Goal: Communication & Community: Answer question/provide support

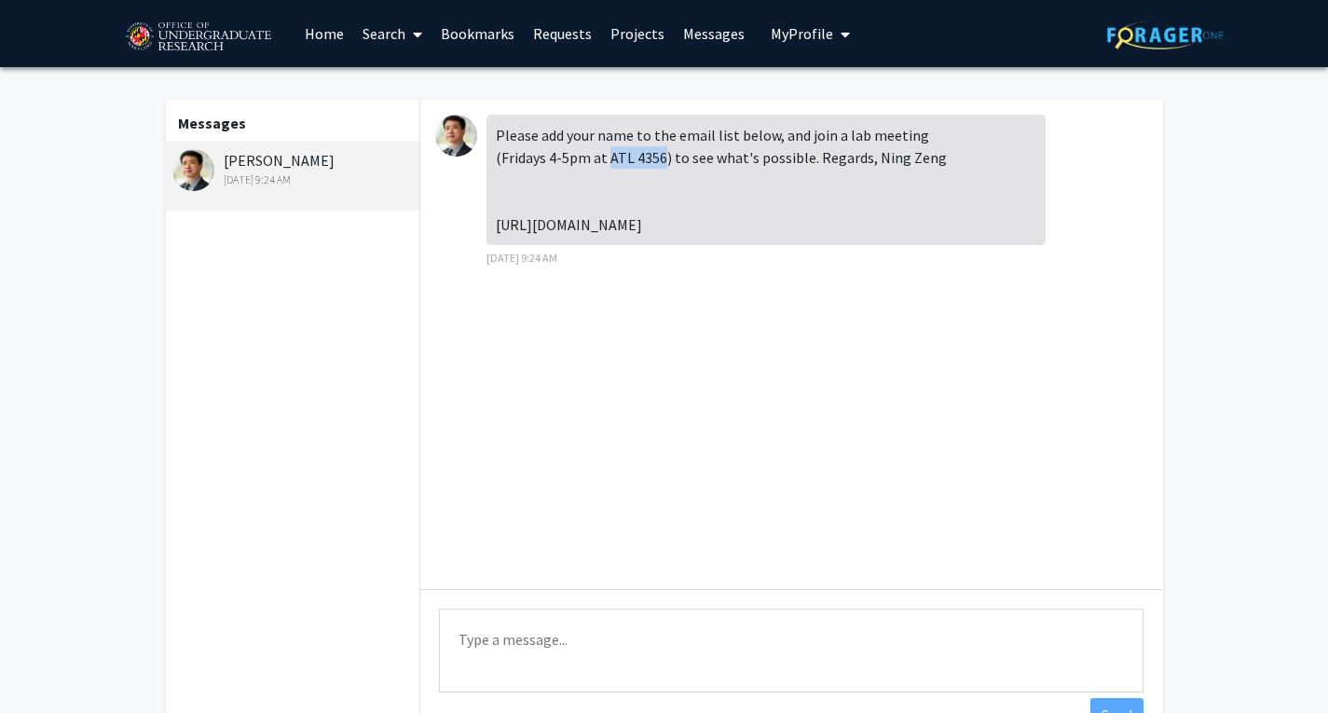
drag, startPoint x: 607, startPoint y: 164, endPoint x: 660, endPoint y: 164, distance: 53.1
click at [660, 164] on div "Please add your name to the email list below, and join a lab meeting (Fridays 4…" at bounding box center [766, 180] width 559 height 130
click at [473, 639] on textarea "Type a message" at bounding box center [791, 651] width 705 height 84
click at [560, 643] on textarea "Thank you Proffesor." at bounding box center [791, 651] width 705 height 84
click at [602, 655] on textarea "Thank you Professor." at bounding box center [791, 651] width 705 height 84
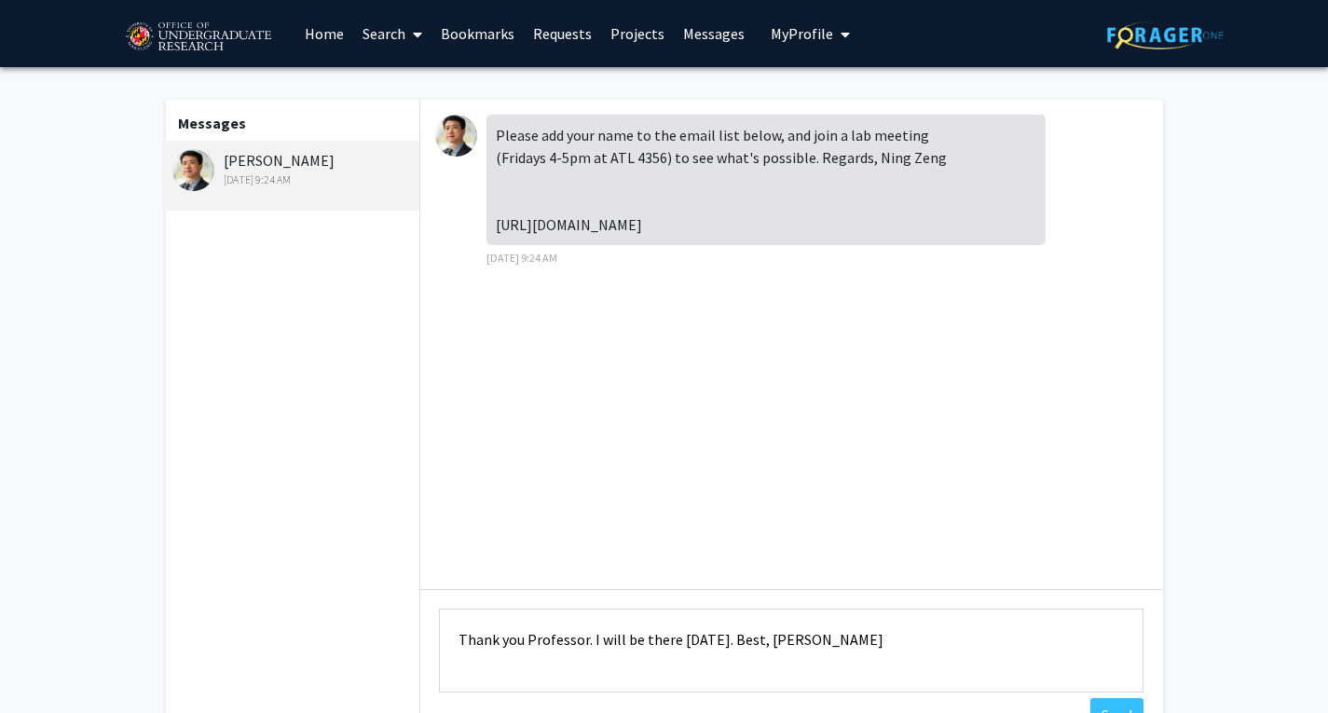
click at [796, 639] on textarea "Thank you Professor. I will be there [DATE]. Best, [PERSON_NAME]" at bounding box center [791, 651] width 705 height 84
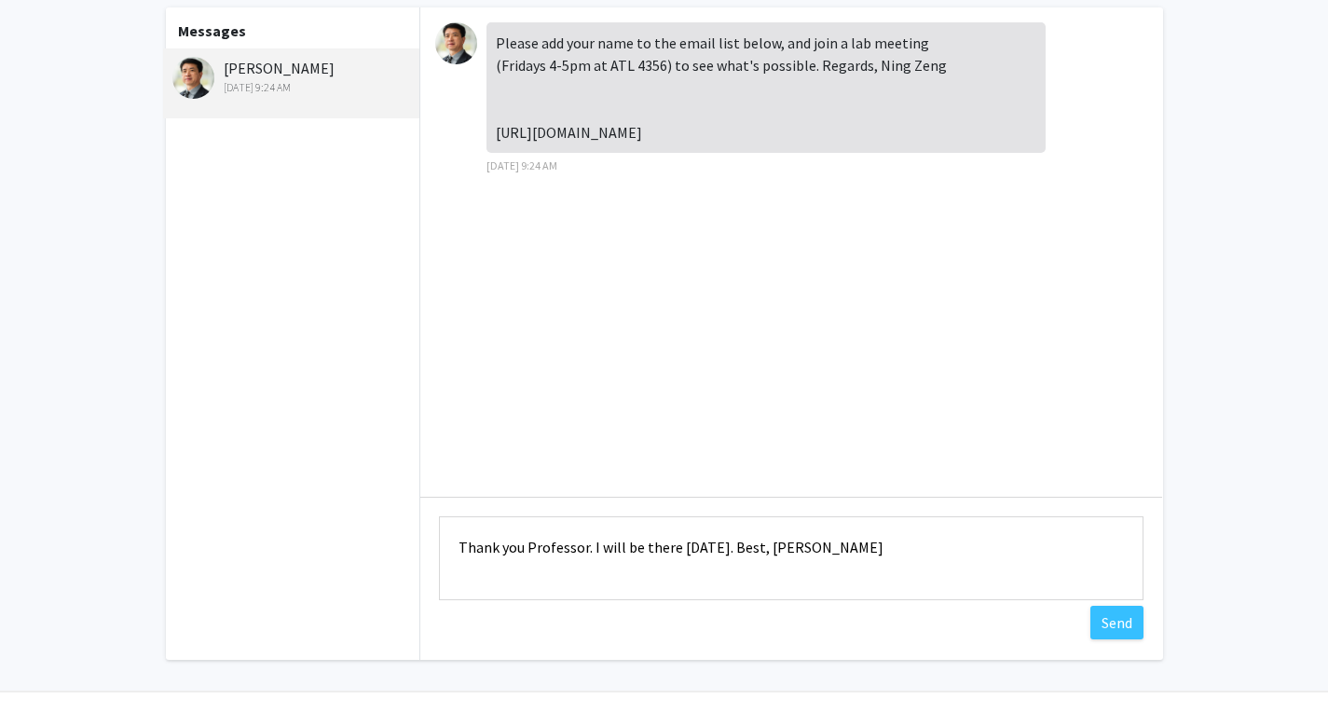
scroll to position [93, 0]
type textarea "Thank you Professor. I will be there [DATE]. Best, [PERSON_NAME]"
click at [1132, 628] on button "Send" at bounding box center [1117, 622] width 53 height 34
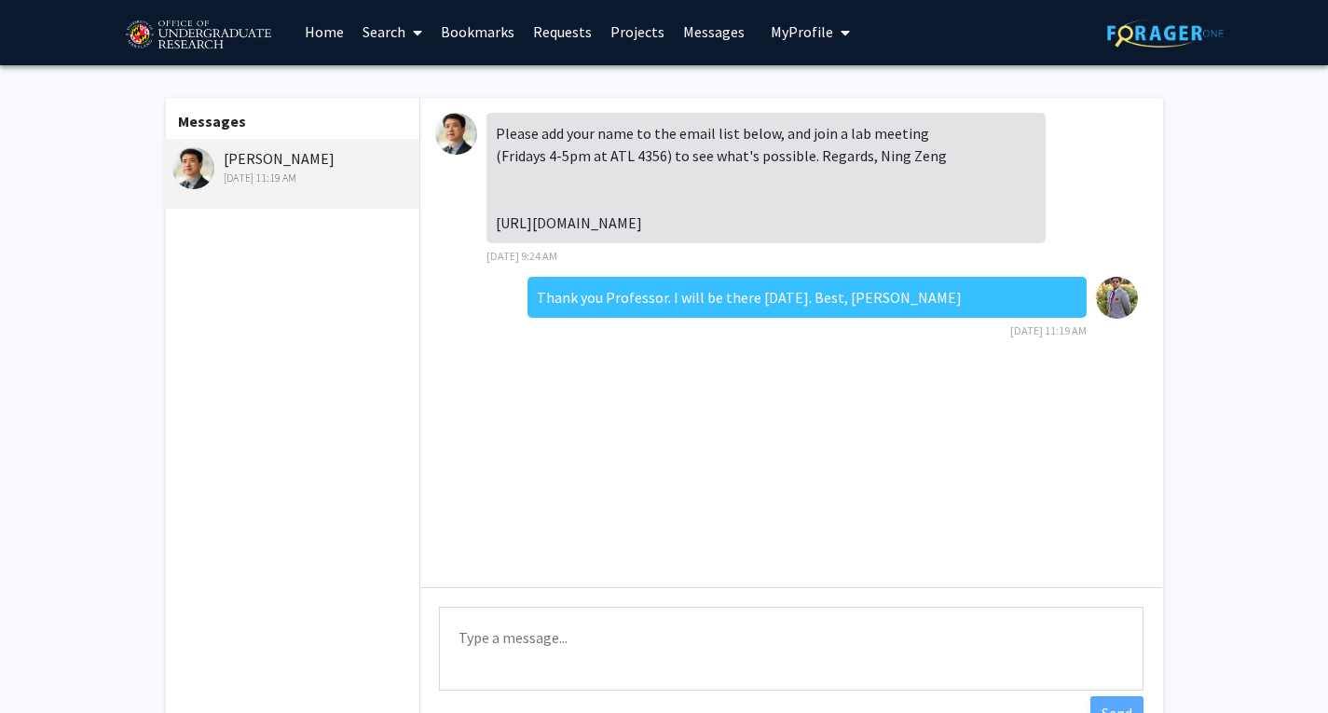
scroll to position [0, 0]
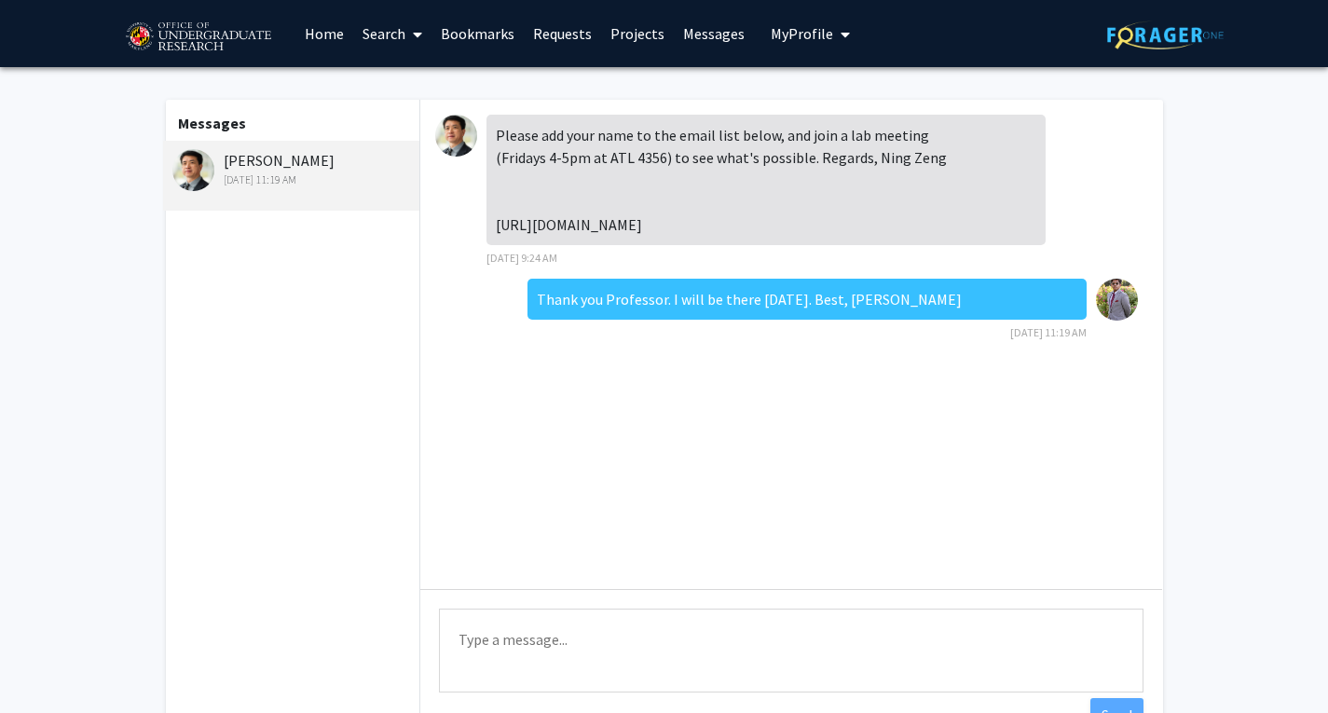
click at [307, 161] on div "Ning Zeng [DATE] 11:19 AM" at bounding box center [293, 168] width 243 height 39
click at [364, 29] on link "Search" at bounding box center [392, 33] width 78 height 65
click at [333, 34] on link "Home" at bounding box center [324, 33] width 58 height 65
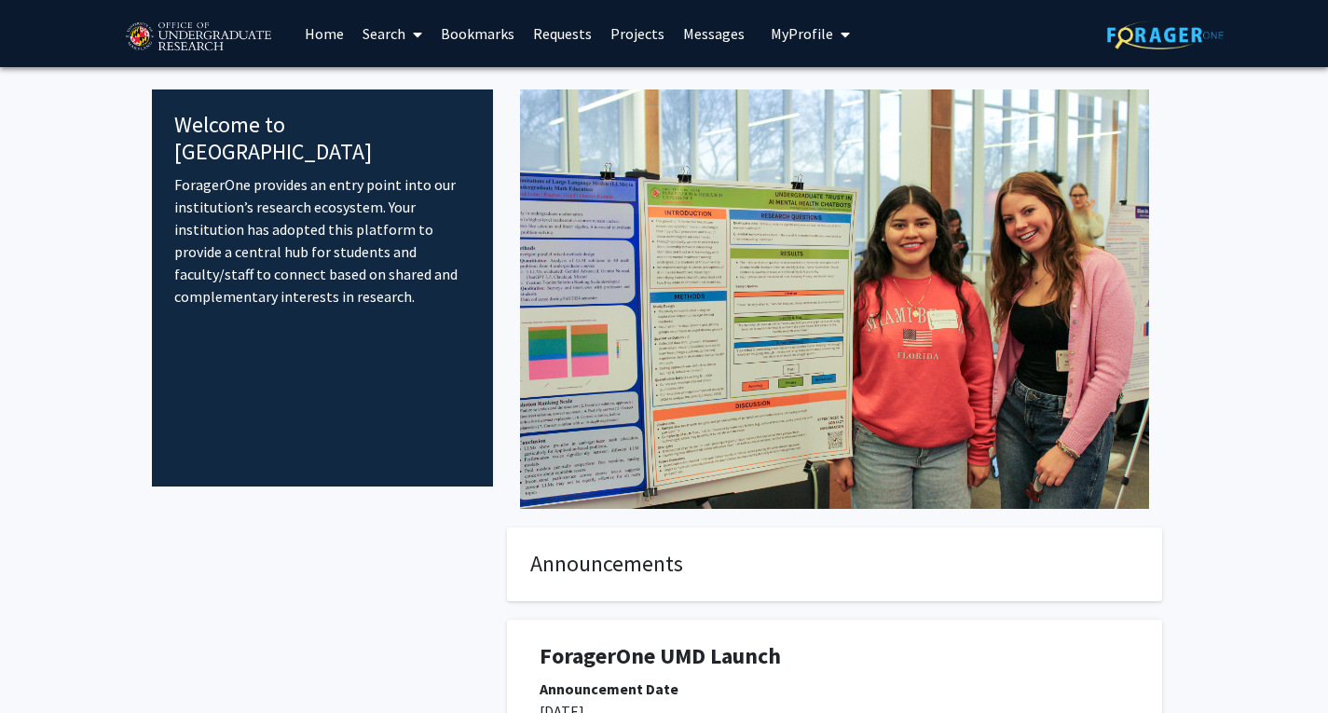
click at [551, 22] on link "Requests" at bounding box center [562, 33] width 77 height 65
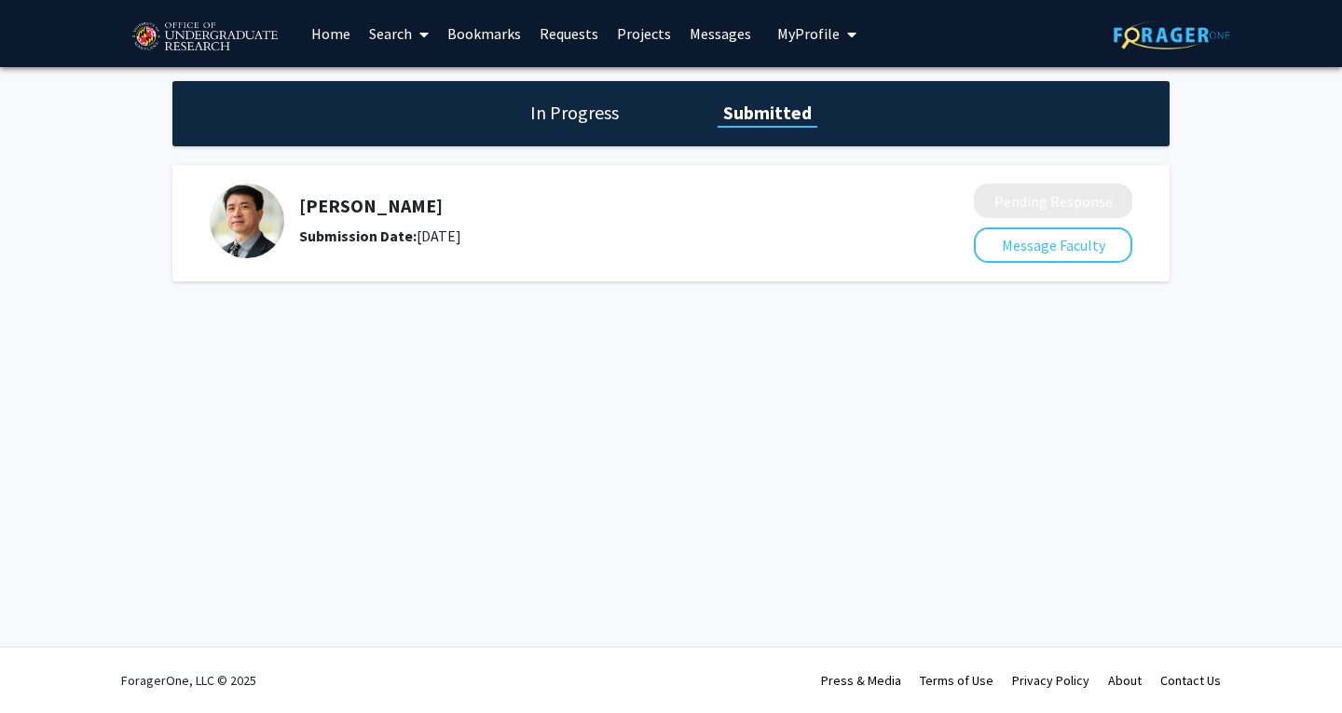
click at [563, 103] on h1 "In Progress" at bounding box center [575, 113] width 100 height 26
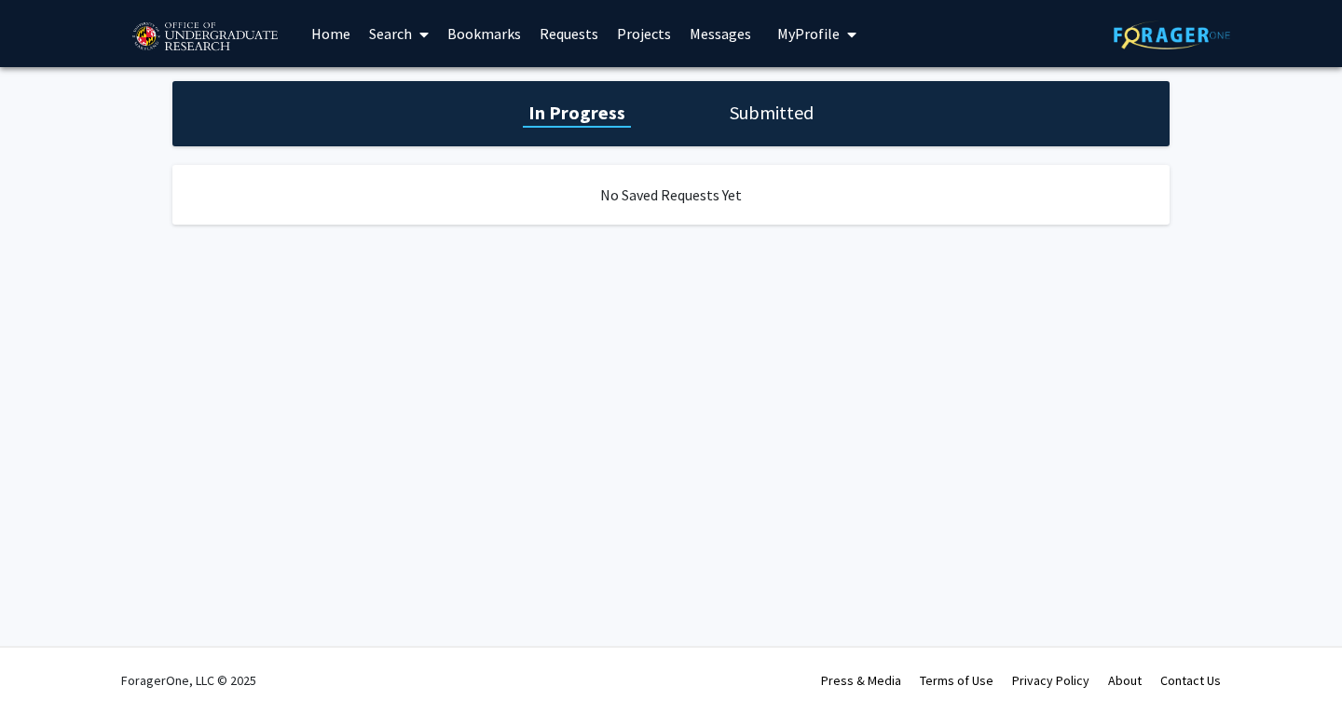
drag, startPoint x: 822, startPoint y: 119, endPoint x: 769, endPoint y: 103, distance: 55.4
click at [823, 121] on div "In Progress Submitted" at bounding box center [670, 113] width 997 height 65
click at [740, 99] on div "In Progress Submitted" at bounding box center [670, 113] width 997 height 65
click at [767, 117] on h1 "Submitted" at bounding box center [771, 113] width 95 height 26
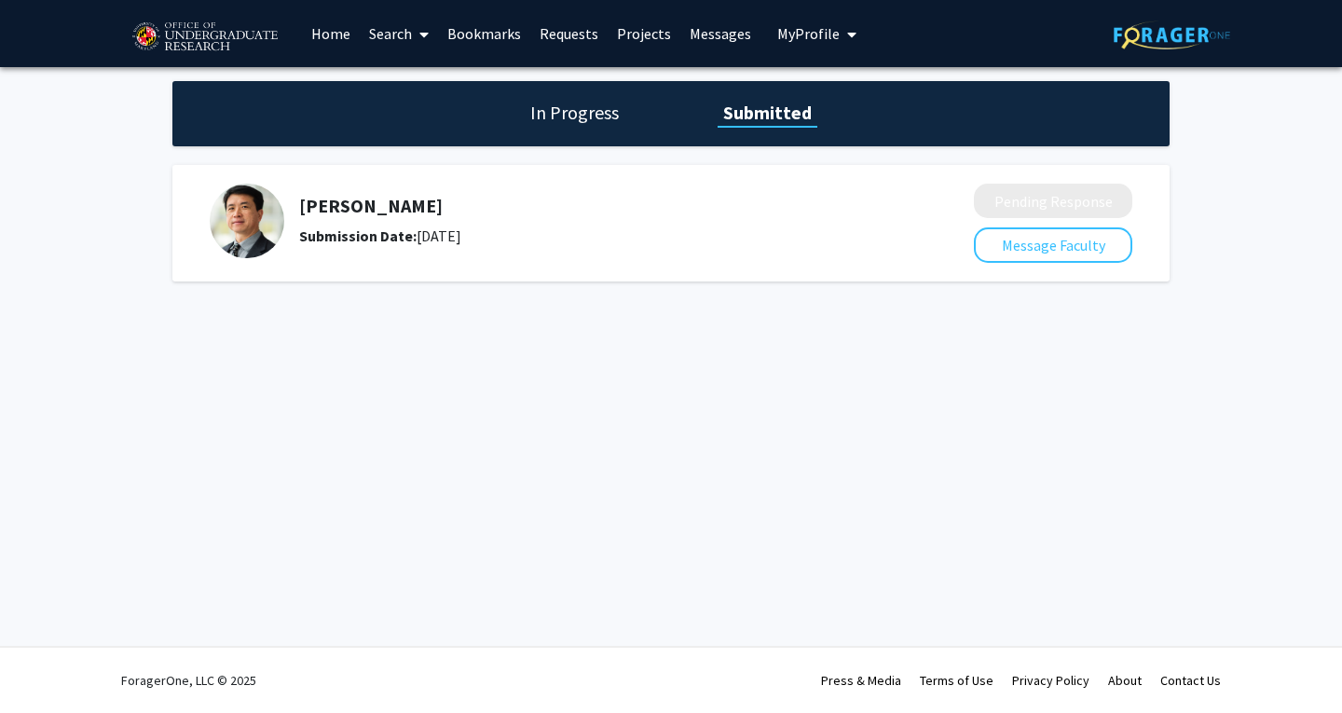
click at [618, 211] on h5 "[PERSON_NAME]" at bounding box center [587, 206] width 576 height 22
click at [1006, 238] on button "Message Faculty" at bounding box center [1053, 244] width 158 height 35
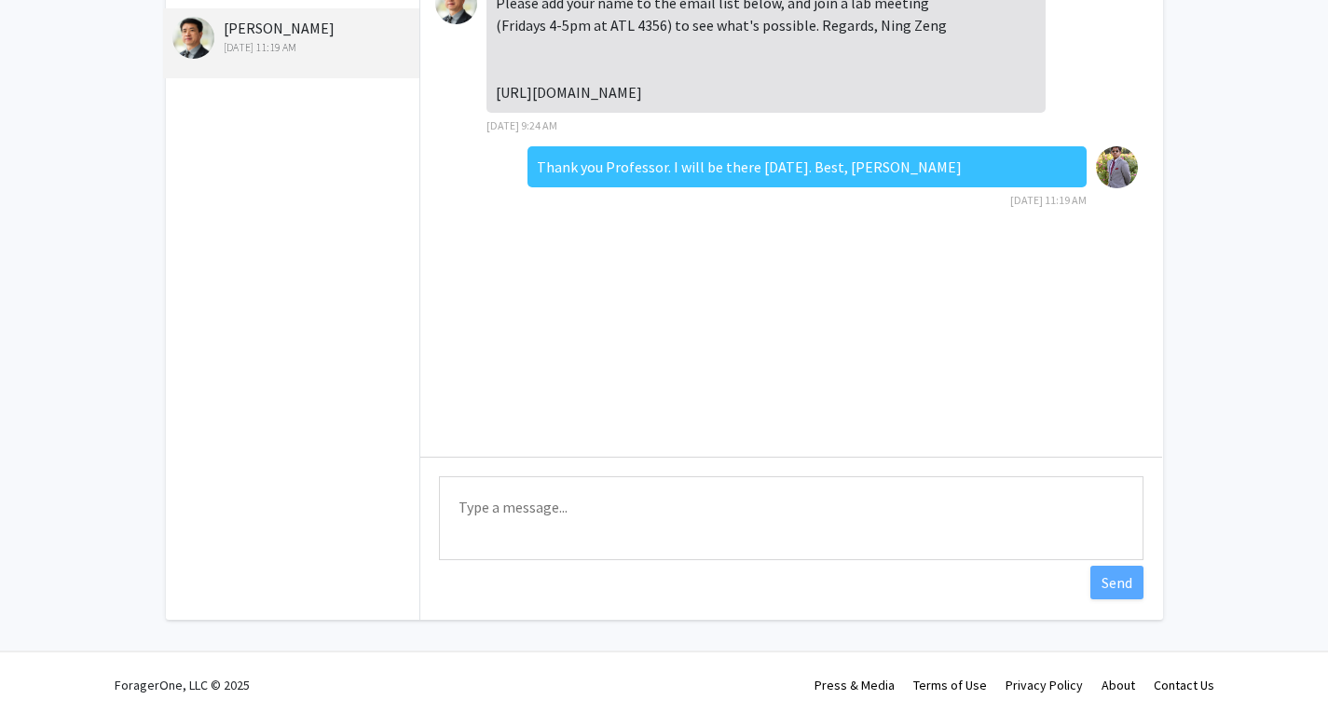
scroll to position [137, 0]
